Goal: Task Accomplishment & Management: Use online tool/utility

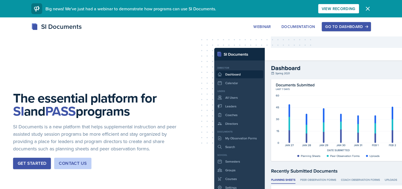
click at [331, 23] on button "Go to Dashboard" at bounding box center [345, 26] width 49 height 9
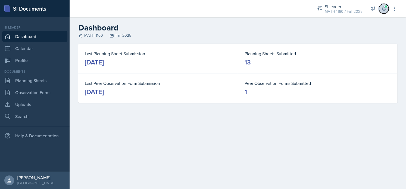
click at [382, 12] on button at bounding box center [384, 9] width 10 height 10
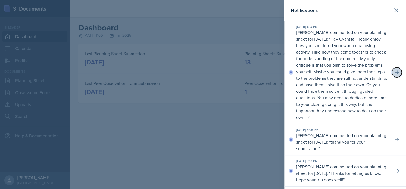
click at [394, 74] on icon at bounding box center [396, 72] width 5 height 5
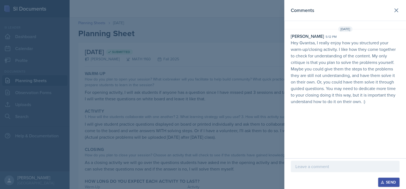
click at [319, 163] on p at bounding box center [346, 166] width 100 height 7
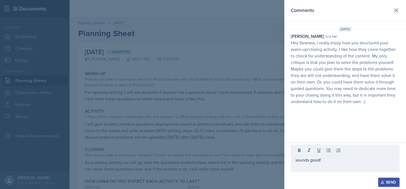
click at [390, 182] on div "Send" at bounding box center [389, 182] width 14 height 4
